Goal: Unclear

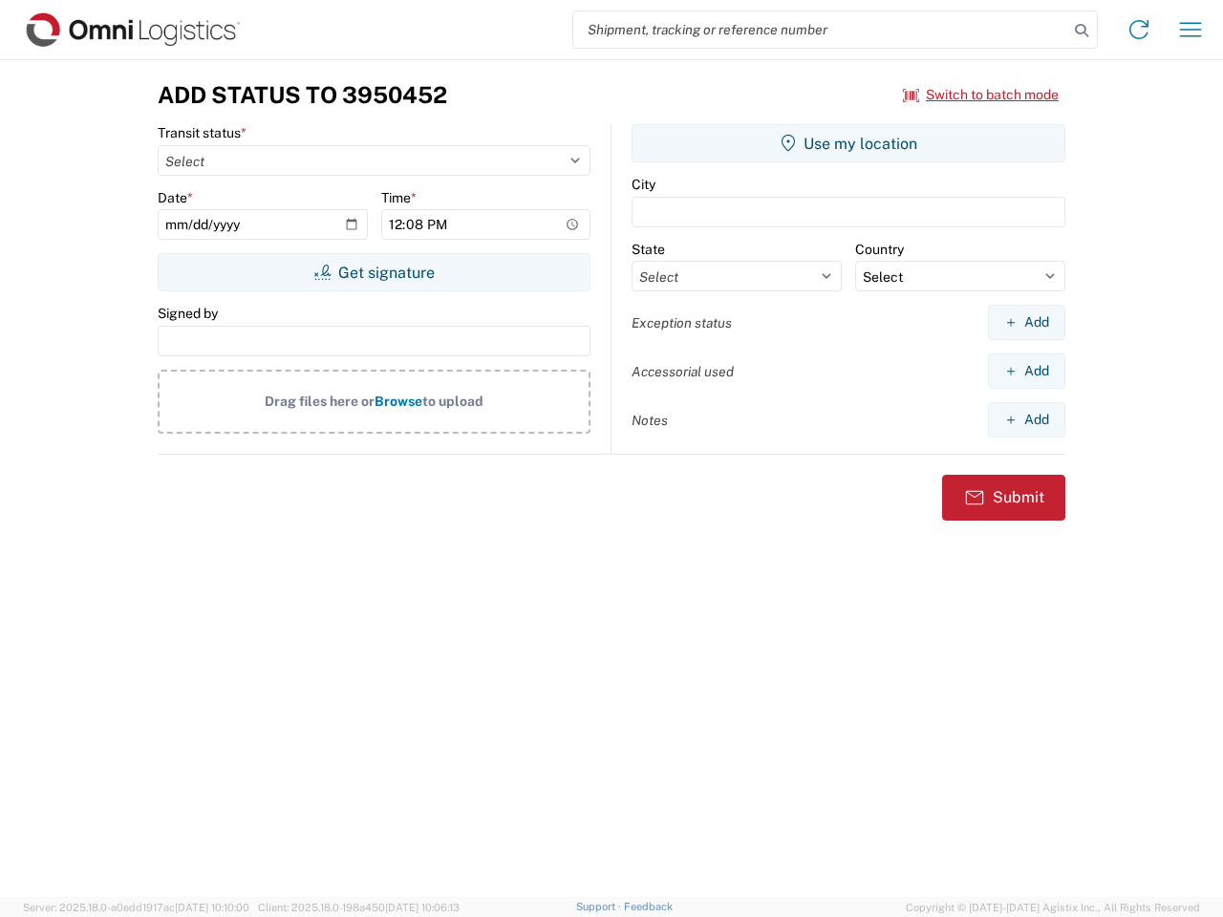
click at [821, 30] on input "search" at bounding box center [820, 29] width 495 height 36
click at [1081, 31] on icon at bounding box center [1081, 30] width 27 height 27
click at [1139, 30] on icon at bounding box center [1138, 29] width 31 height 31
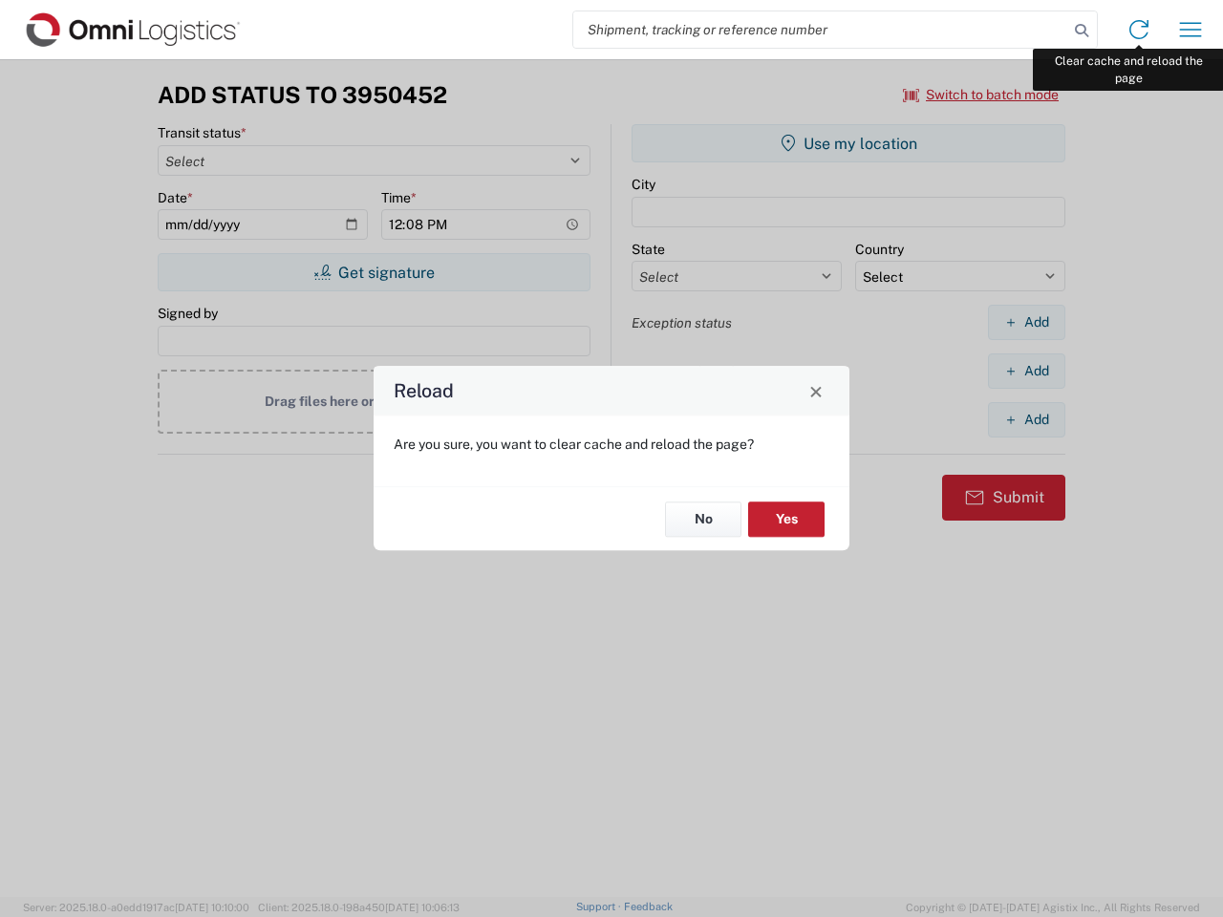
click at [1190, 30] on div "Reload Are you sure, you want to clear cache and reload the page? No Yes" at bounding box center [611, 458] width 1223 height 917
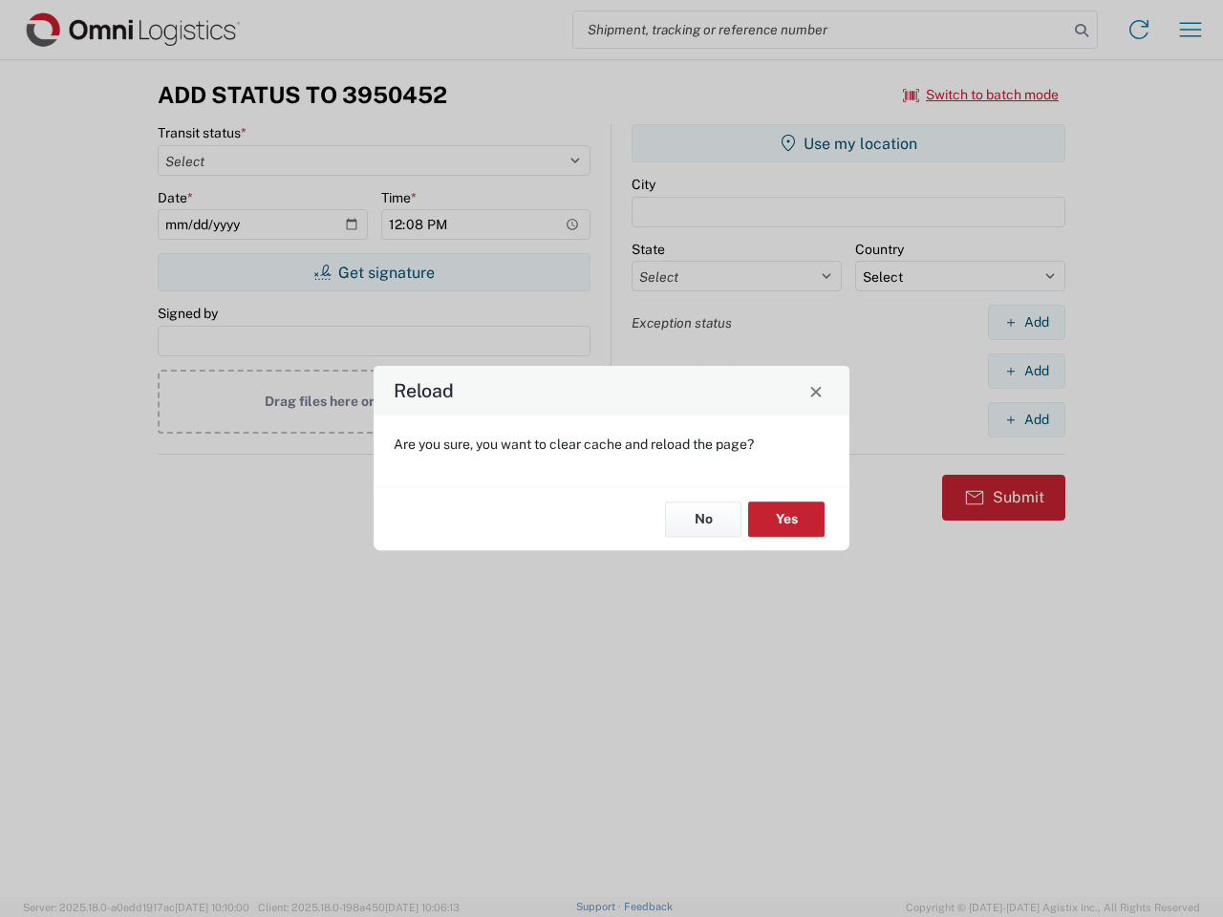
click at [981, 95] on div "Reload Are you sure, you want to clear cache and reload the page? No Yes" at bounding box center [611, 458] width 1223 height 917
click at [374, 272] on div "Reload Are you sure, you want to clear cache and reload the page? No Yes" at bounding box center [611, 458] width 1223 height 917
click at [848, 143] on div "Reload Are you sure, you want to clear cache and reload the page? No Yes" at bounding box center [611, 458] width 1223 height 917
click at [1026, 322] on div "Reload Are you sure, you want to clear cache and reload the page? No Yes" at bounding box center [611, 458] width 1223 height 917
click at [1026, 371] on div "Reload Are you sure, you want to clear cache and reload the page? No Yes" at bounding box center [611, 458] width 1223 height 917
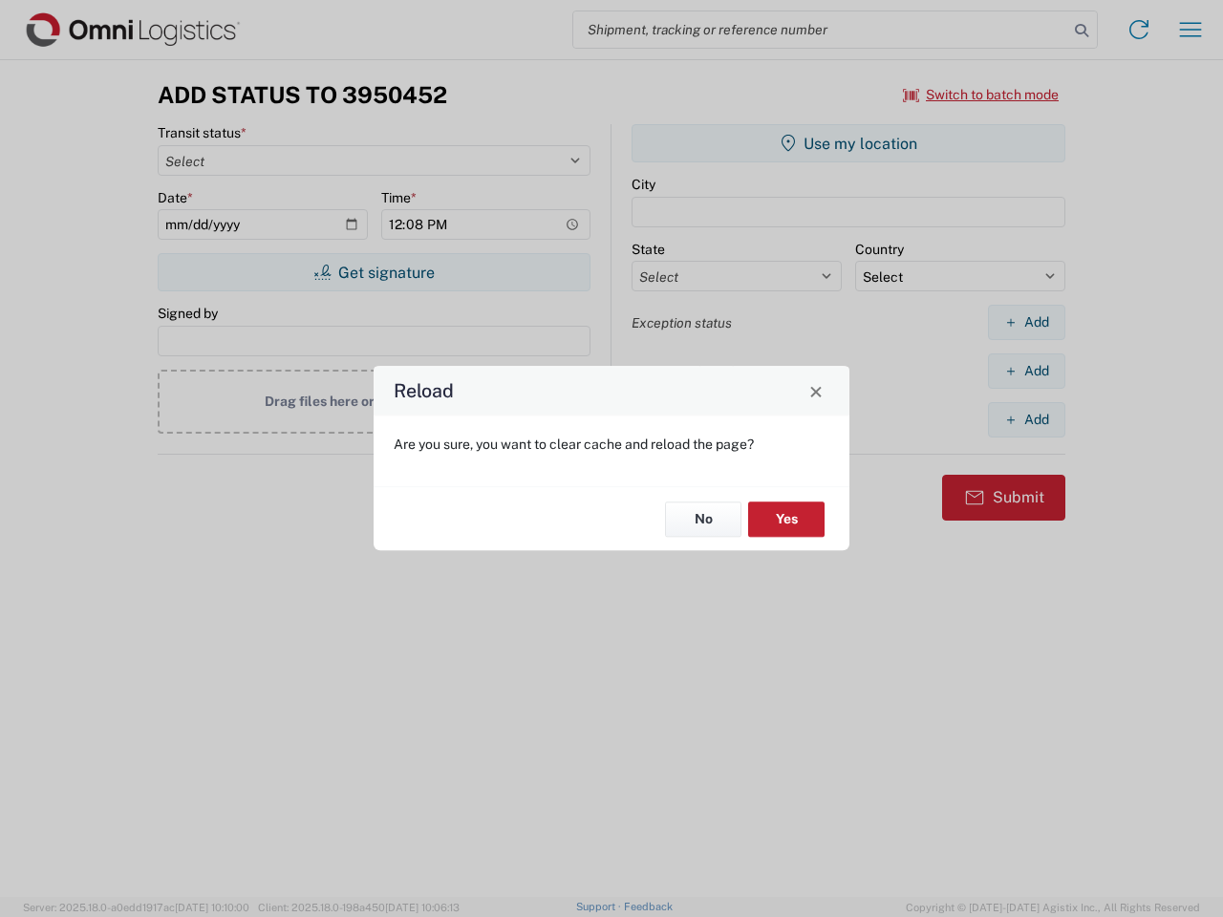
click at [1026, 419] on div "Reload Are you sure, you want to clear cache and reload the page? No Yes" at bounding box center [611, 458] width 1223 height 917
